Goal: Communication & Community: Ask a question

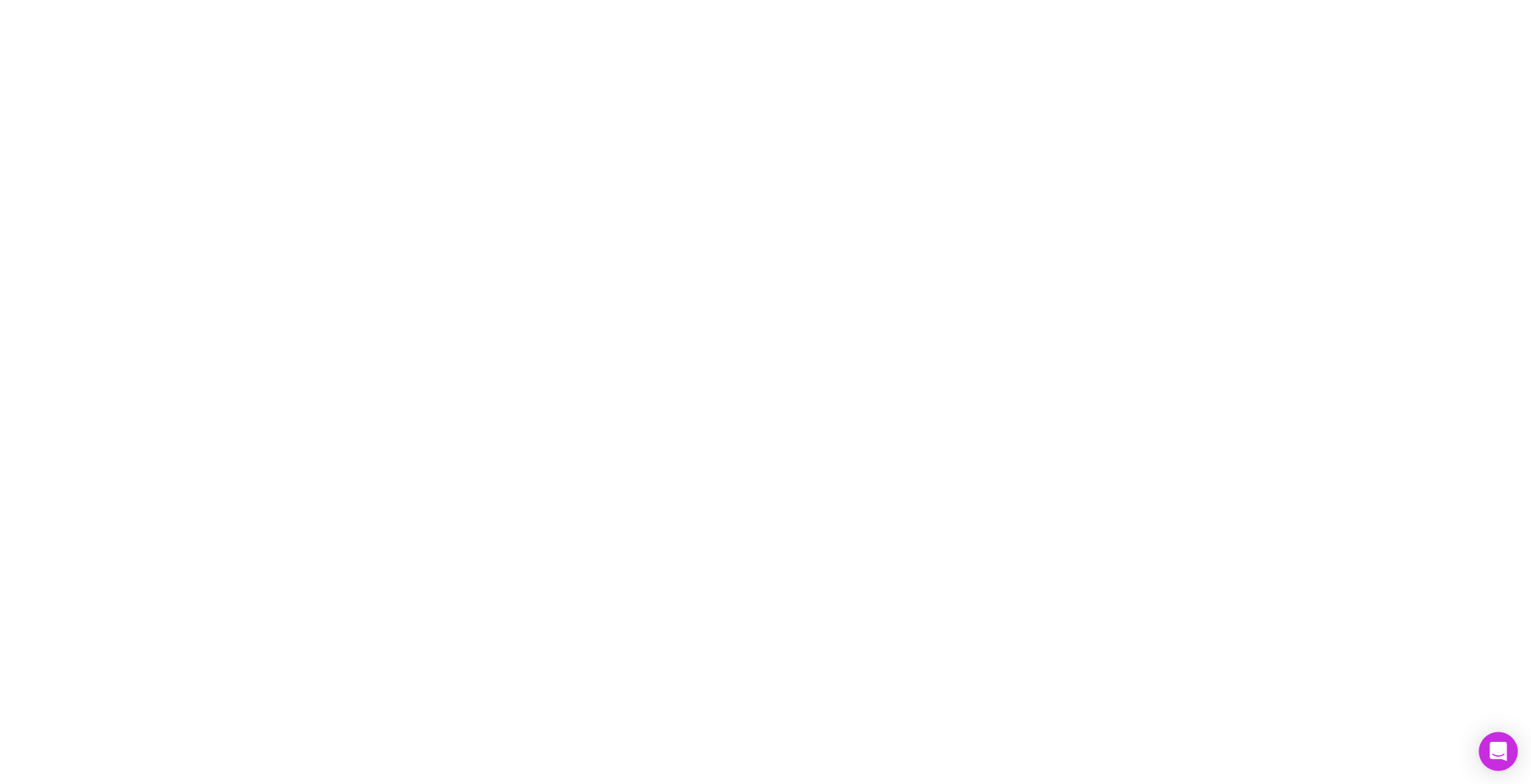
click at [1504, 758] on icon "Open Intercom Messenger" at bounding box center [1498, 752] width 17 height 19
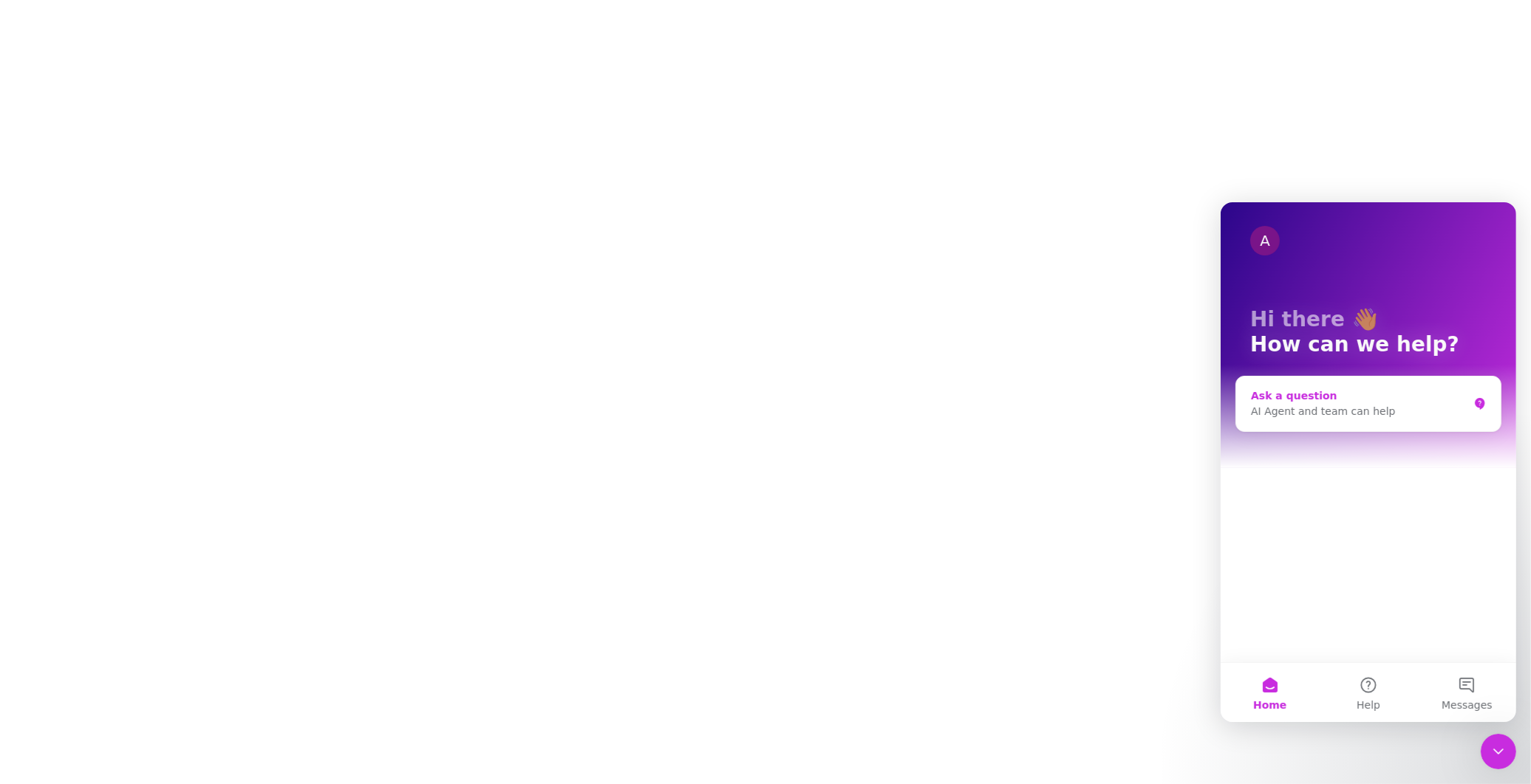
click at [1281, 395] on div "Ask a question" at bounding box center [1358, 395] width 217 height 16
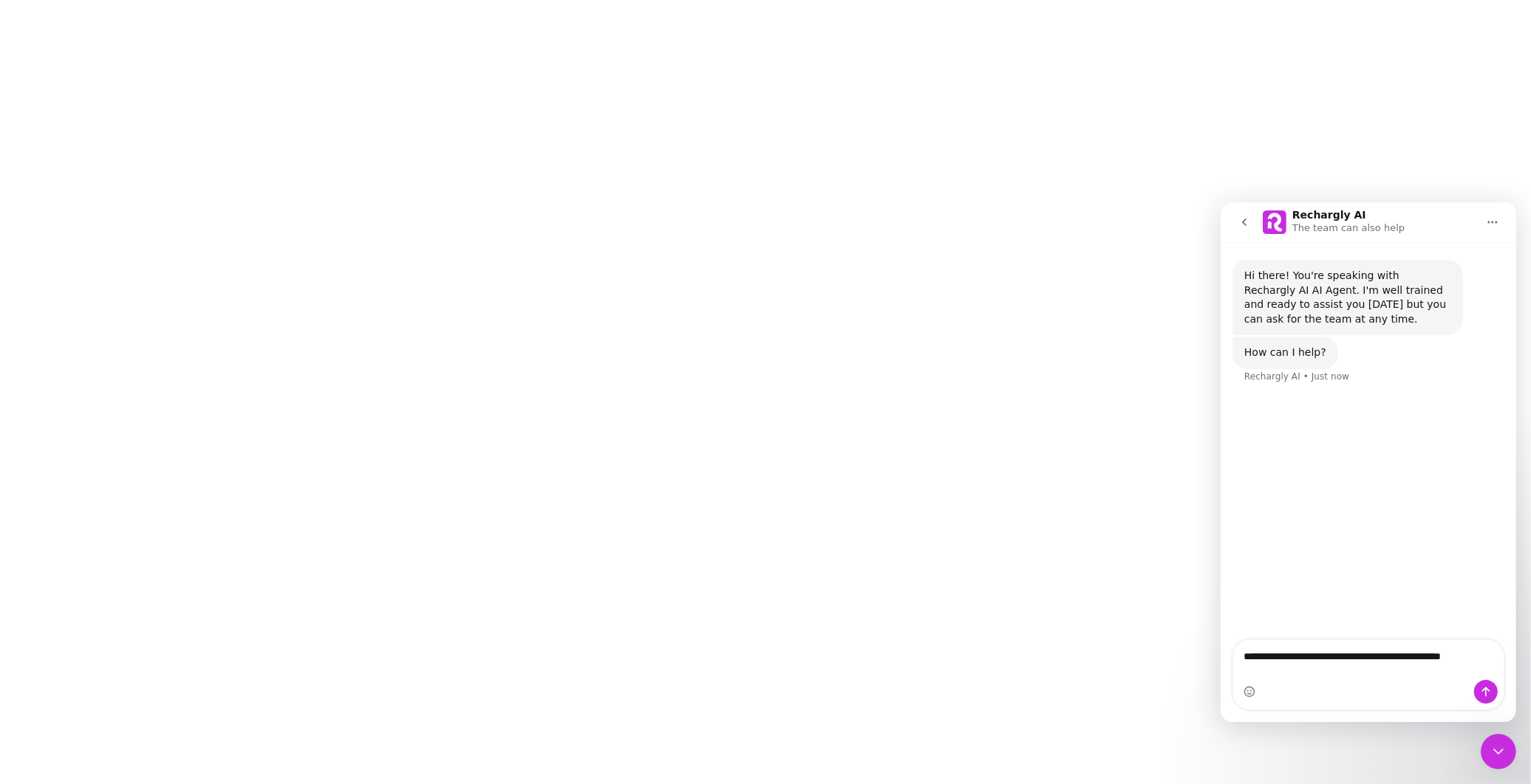
type textarea "**********"
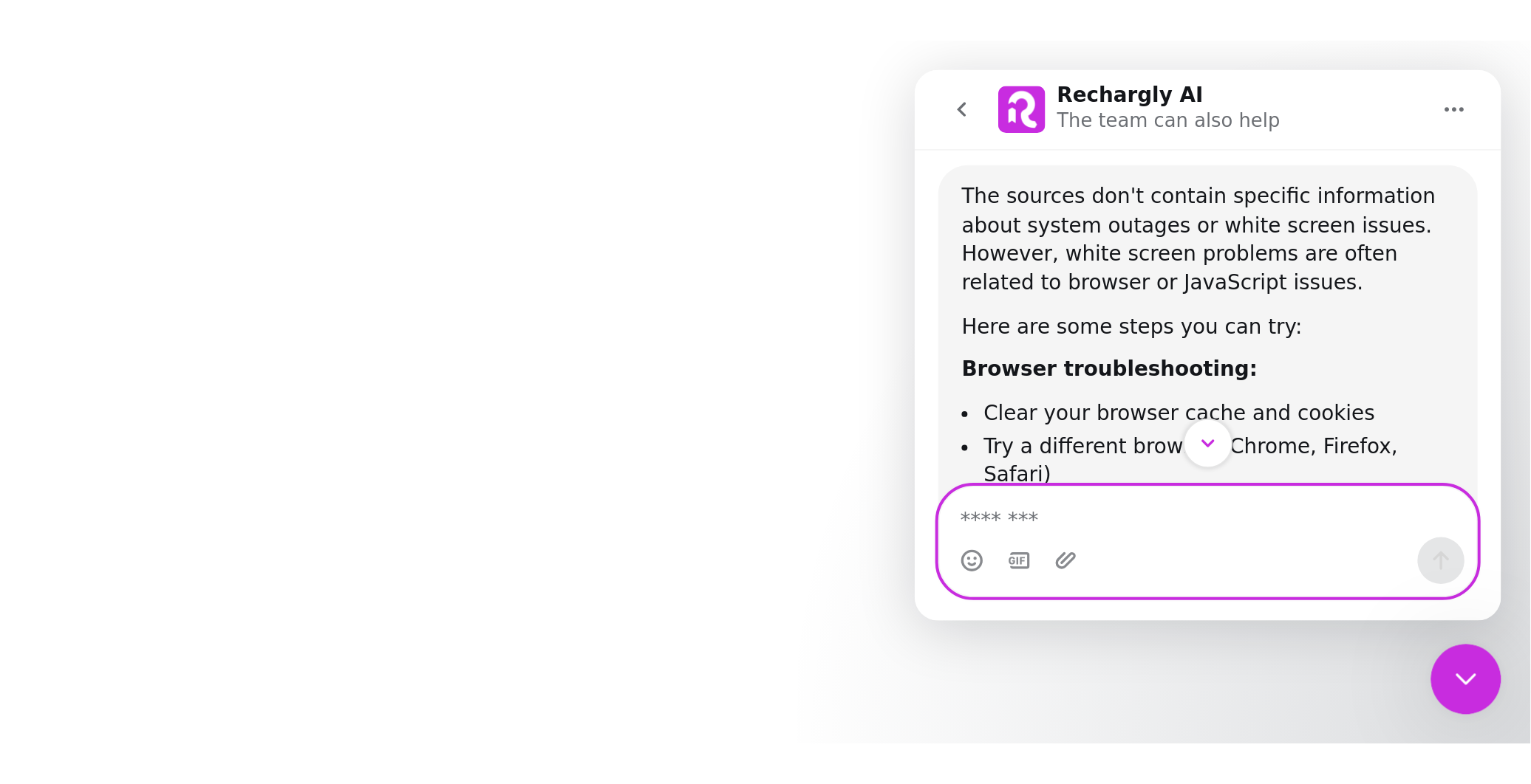
scroll to position [183, 0]
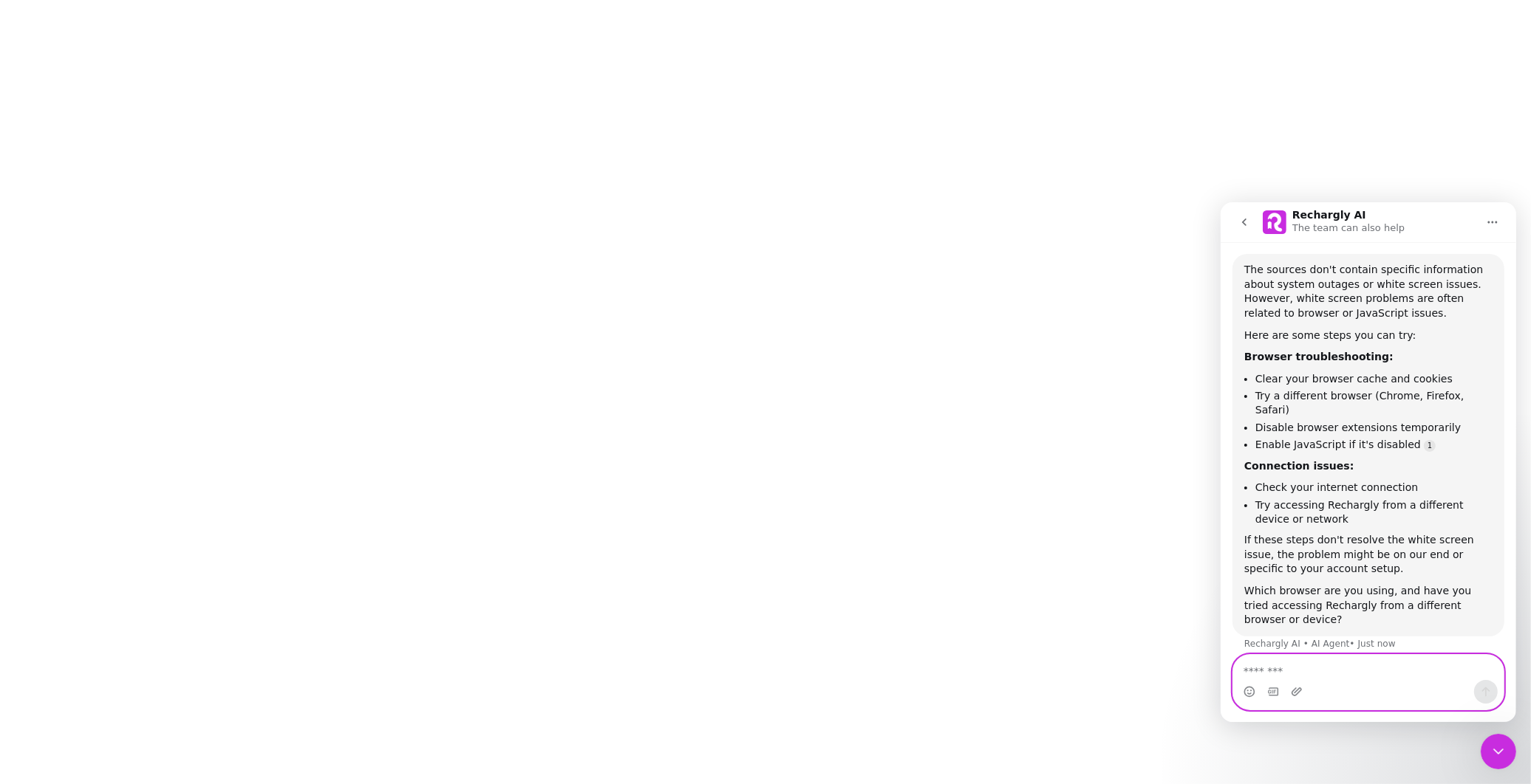
click at [1279, 674] on textarea "Message…" at bounding box center [1368, 666] width 271 height 25
type textarea "**********"
paste textarea "Message…"
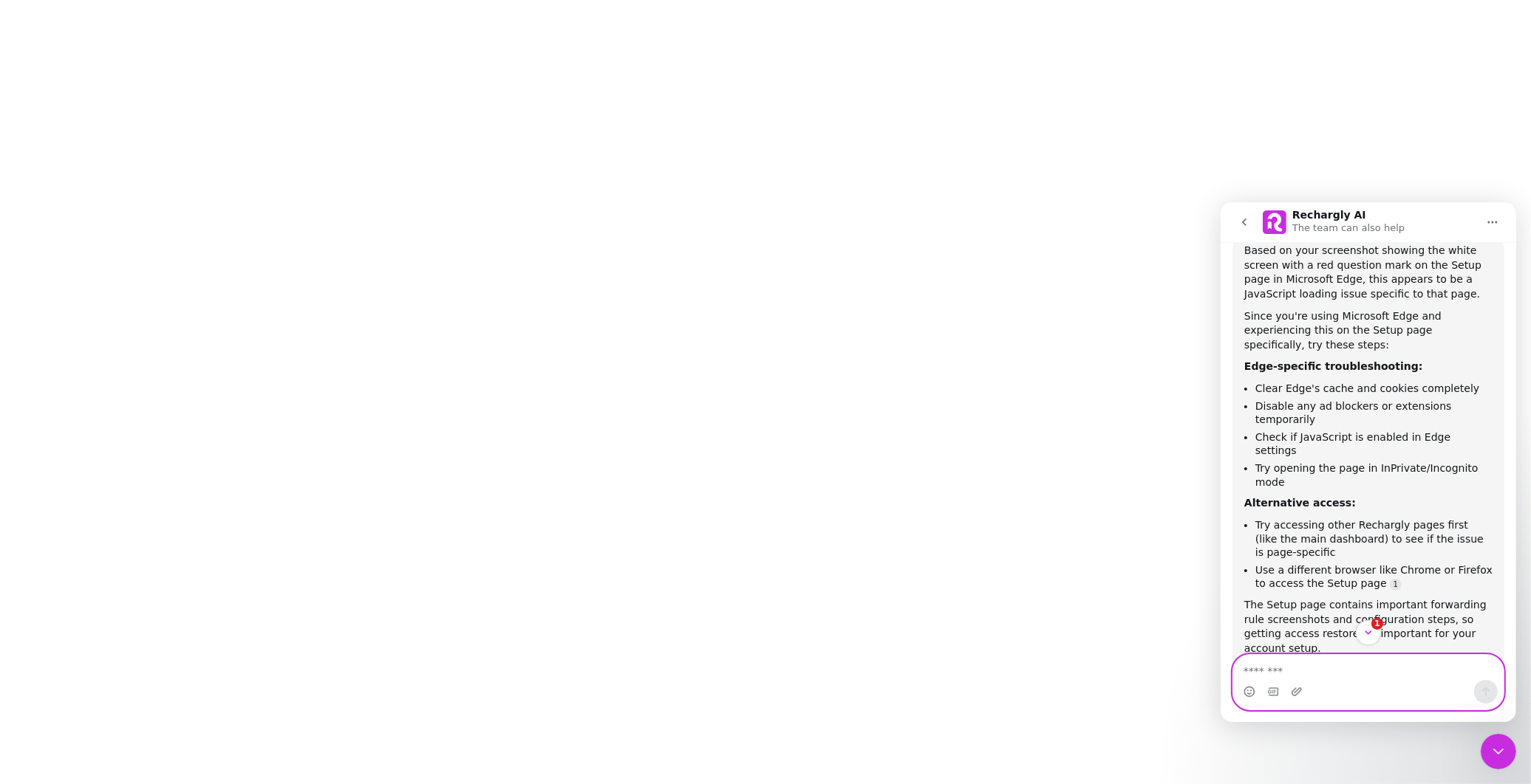
scroll to position [784, 0]
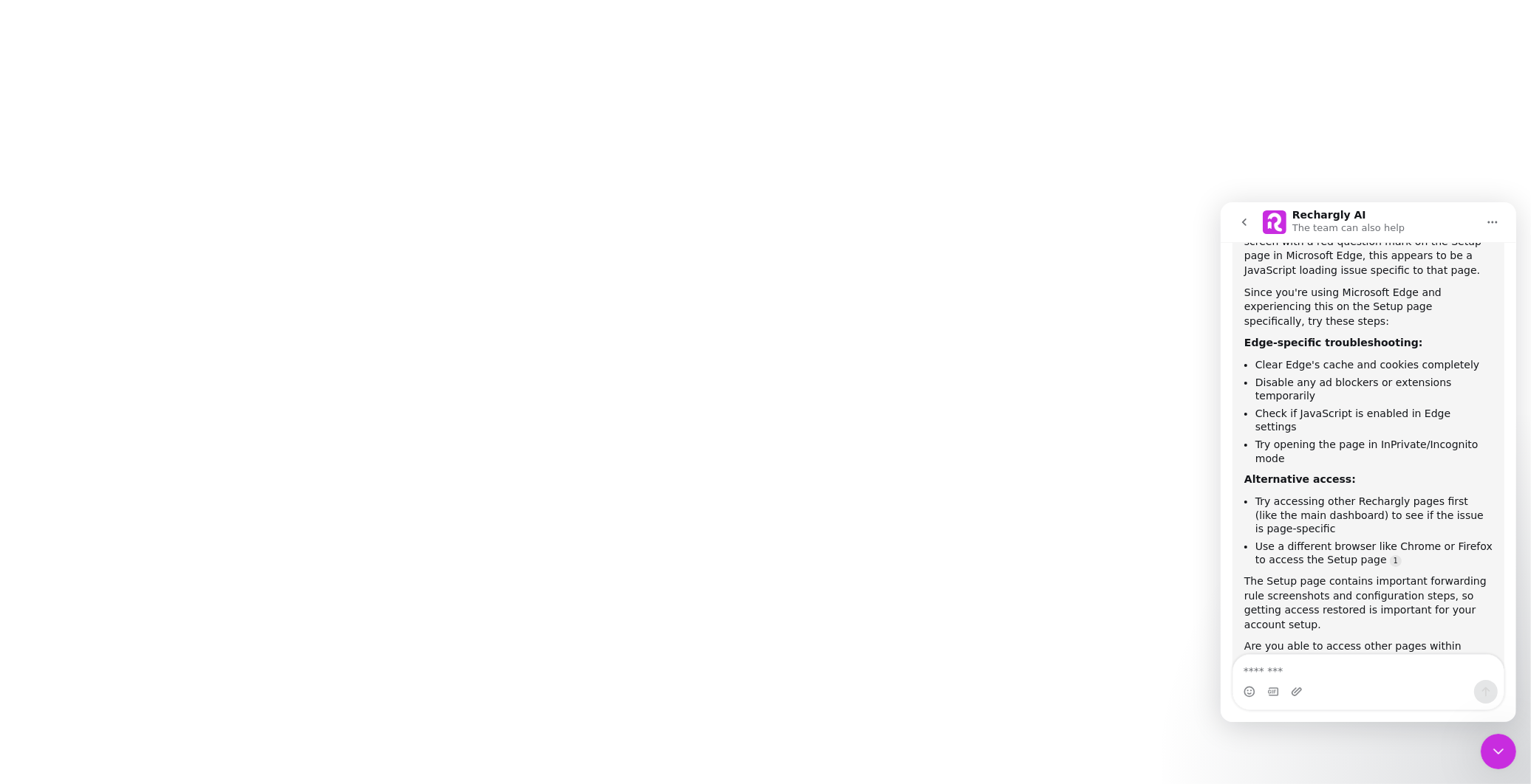
drag, startPoint x: 1483, startPoint y: 0, endPoint x: 911, endPoint y: 245, distance: 622.3
click at [911, 245] on div at bounding box center [766, 392] width 1531 height 784
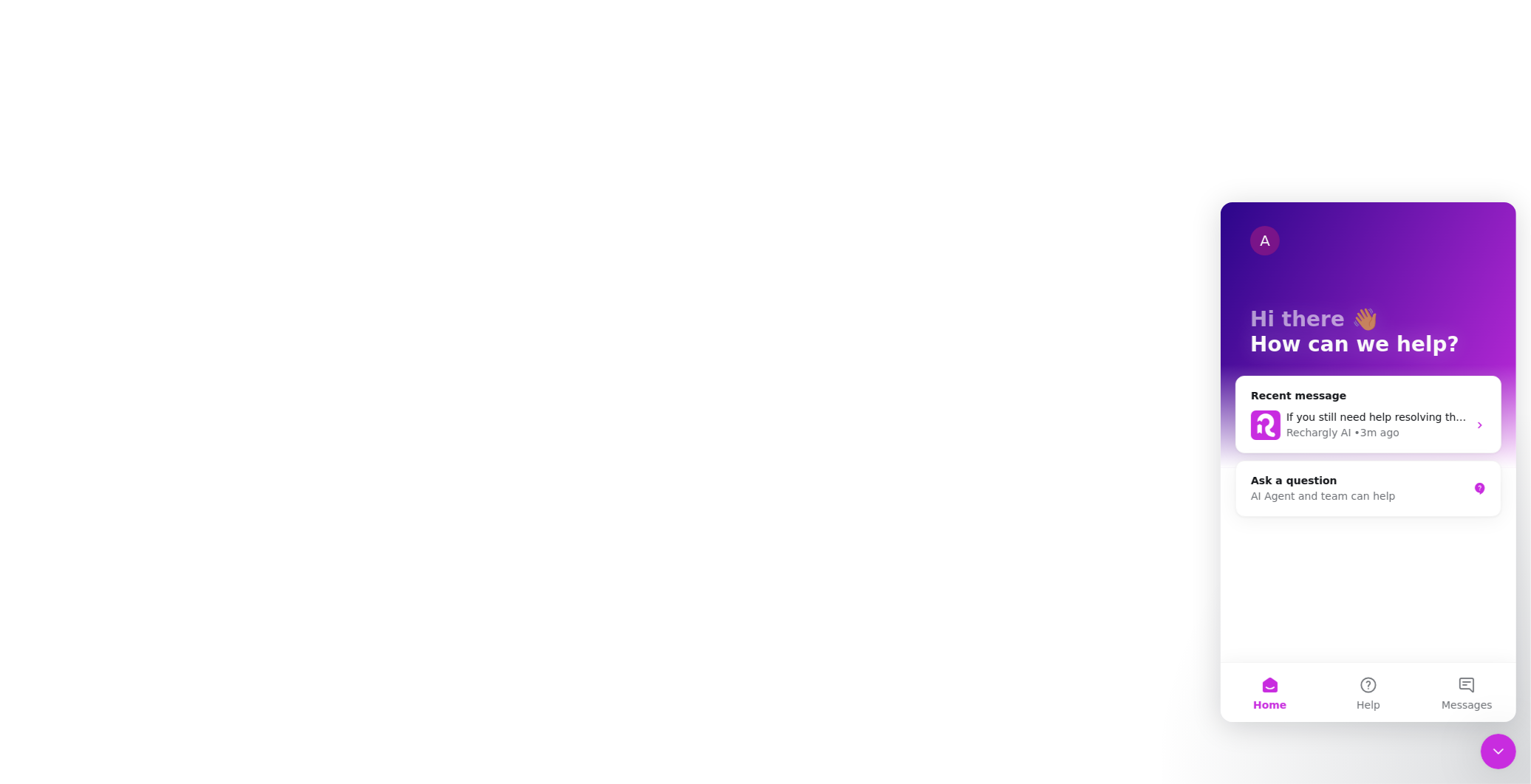
scroll to position [0, 0]
